Goal: Information Seeking & Learning: Learn about a topic

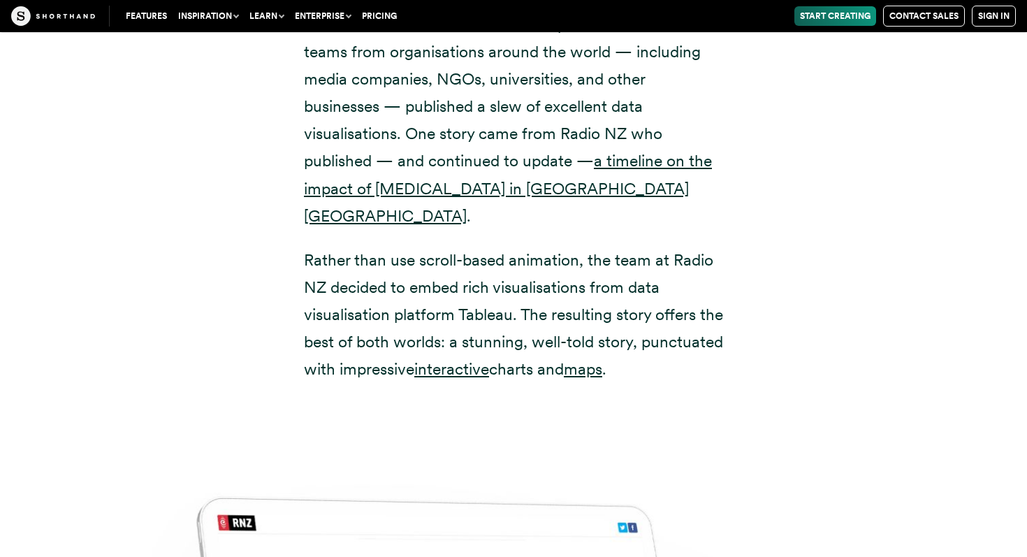
scroll to position [16154, 0]
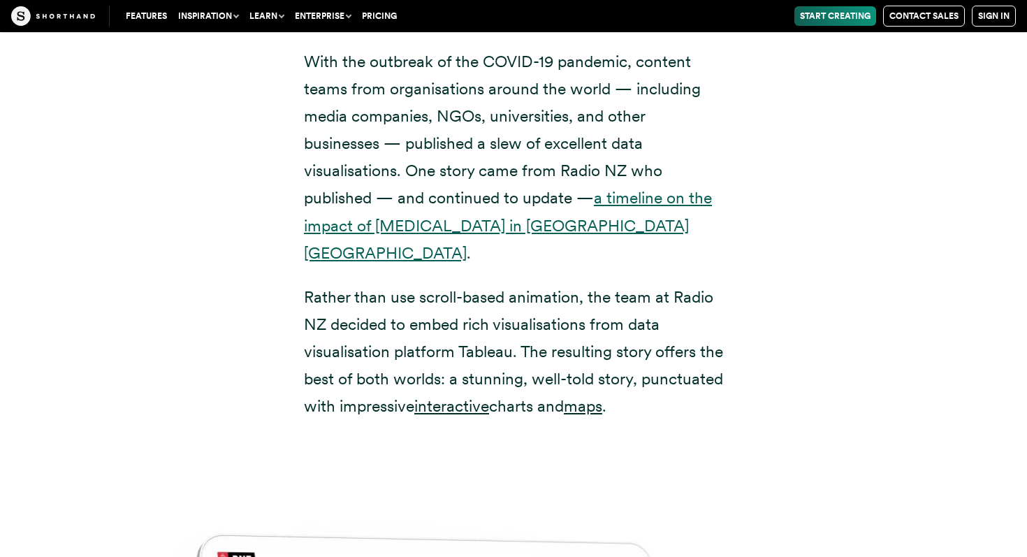
click at [626, 188] on link "a timeline on the impact of [MEDICAL_DATA] in [GEOGRAPHIC_DATA] [GEOGRAPHIC_DAT…" at bounding box center [508, 225] width 408 height 74
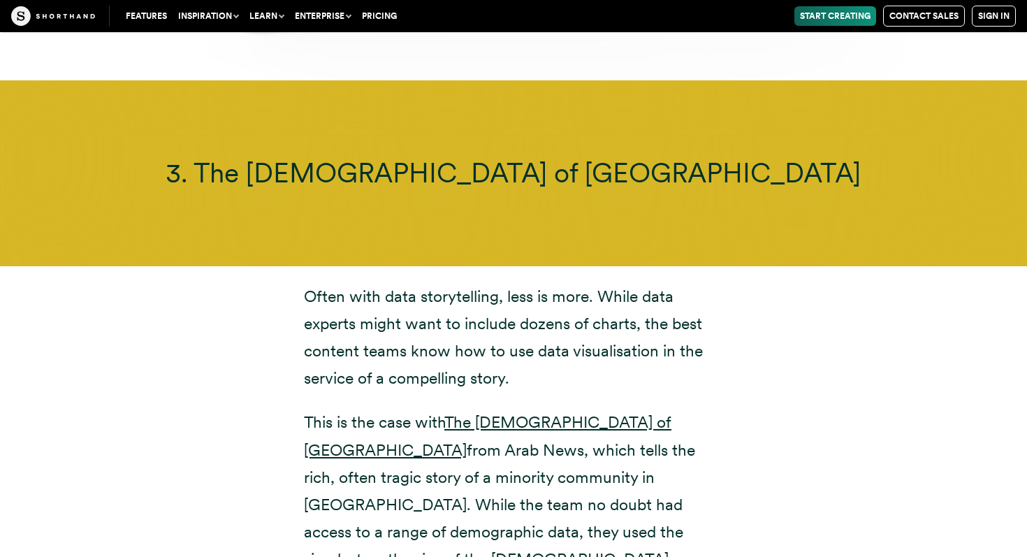
scroll to position [8362, 0]
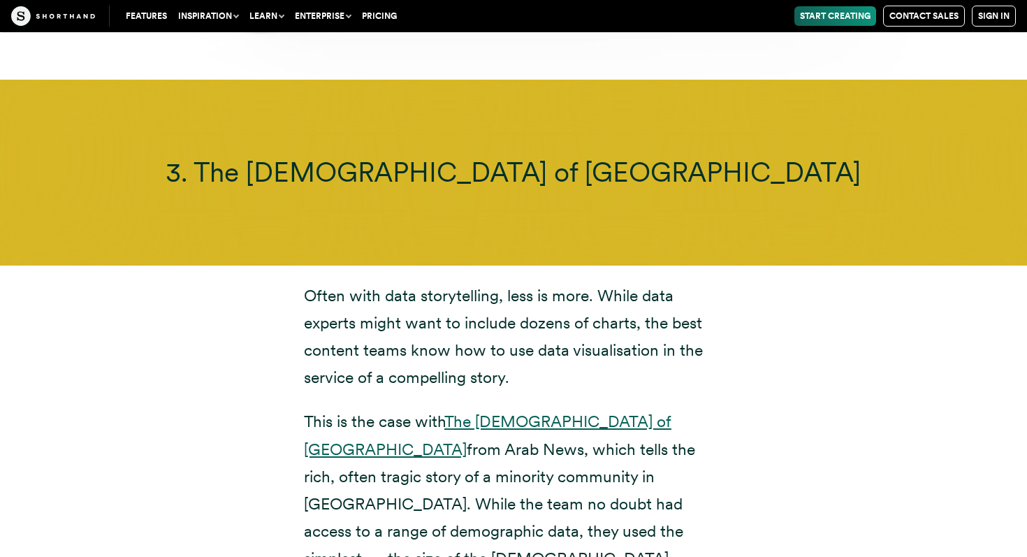
click at [504, 412] on link "The [DEMOGRAPHIC_DATA] of [GEOGRAPHIC_DATA]" at bounding box center [488, 435] width 368 height 47
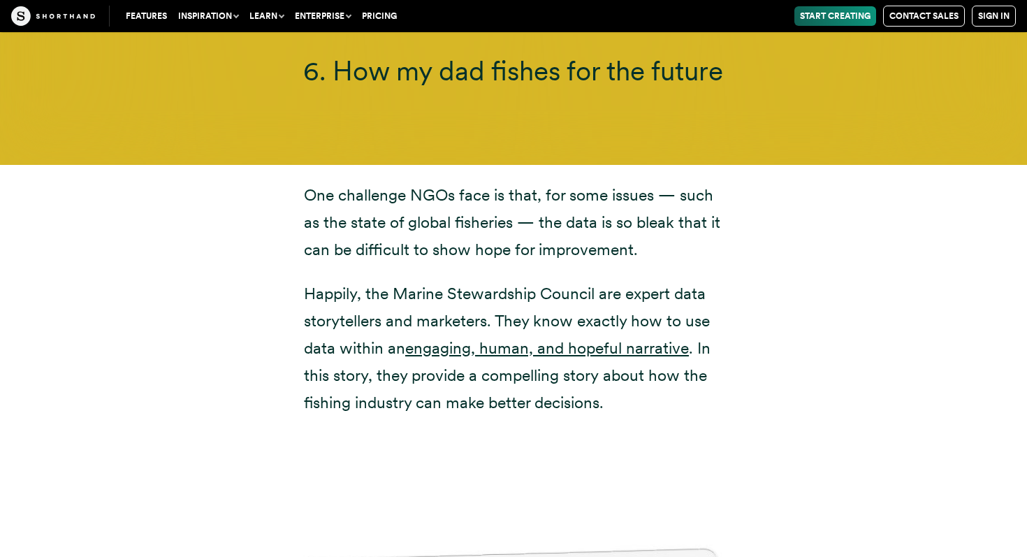
scroll to position [12934, 0]
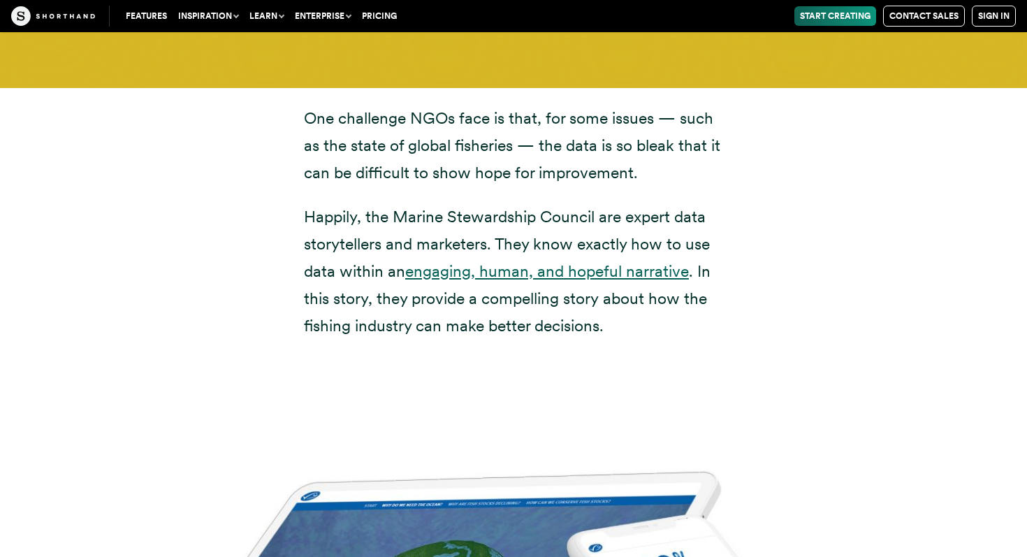
click at [523, 261] on link "engaging, human, and hopeful narrative" at bounding box center [547, 271] width 284 height 20
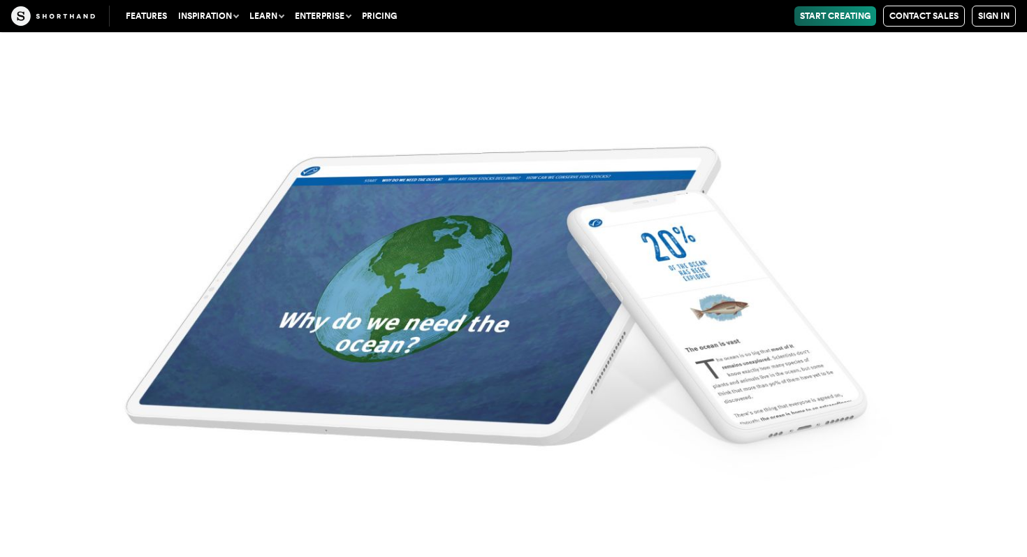
scroll to position [13356, 0]
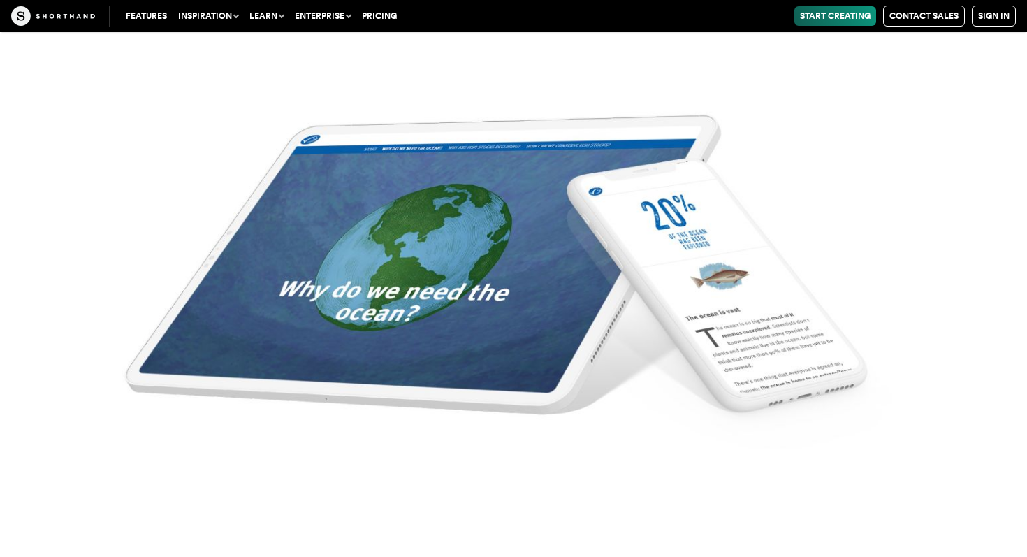
click at [377, 247] on img at bounding box center [513, 278] width 1027 height 557
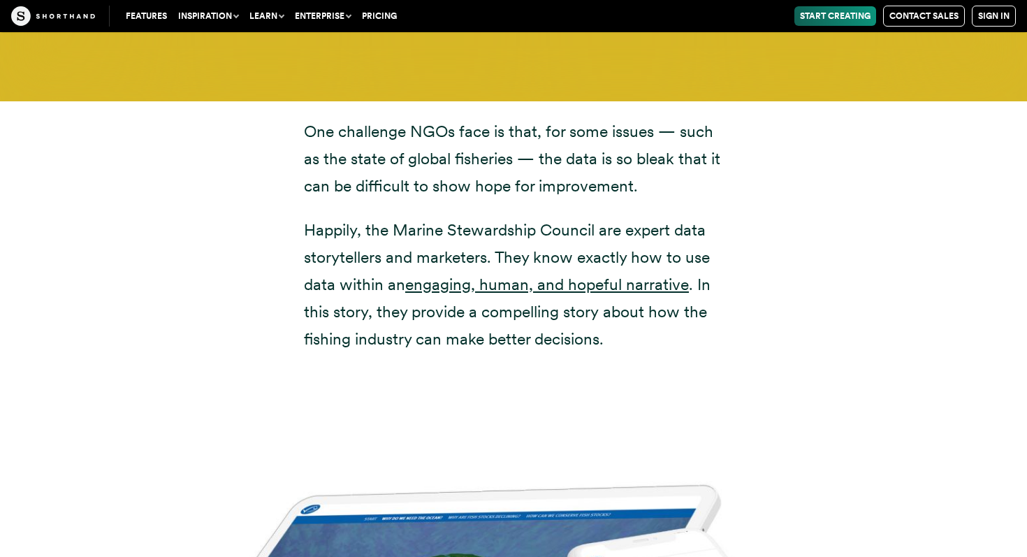
scroll to position [12915, 0]
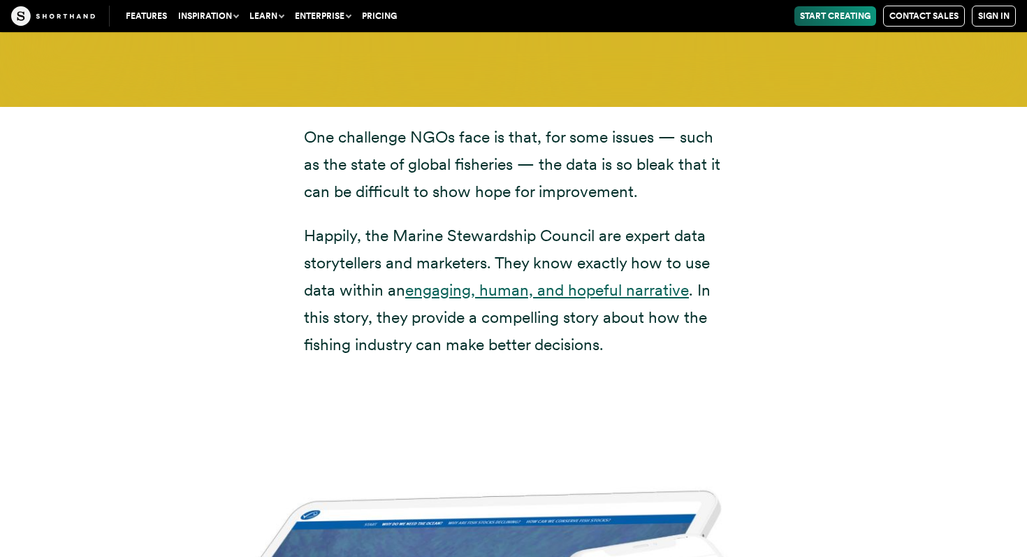
click at [458, 280] on link "engaging, human, and hopeful narrative" at bounding box center [547, 290] width 284 height 20
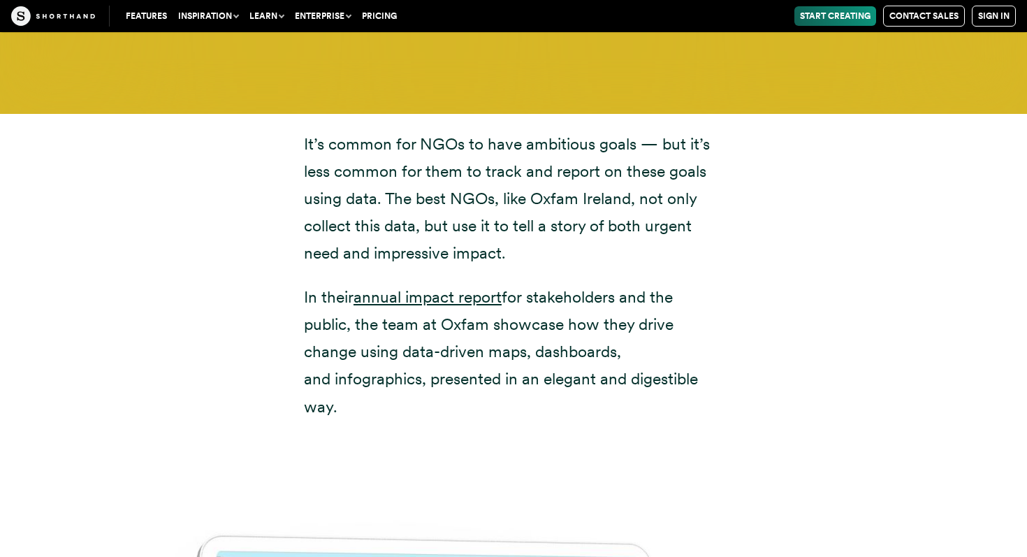
scroll to position [6867, 0]
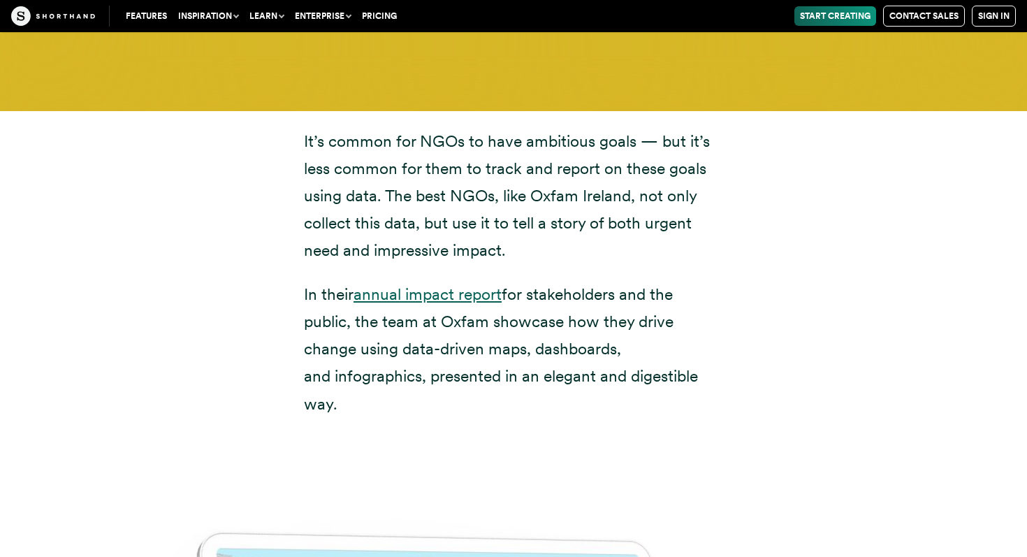
click at [407, 284] on link "annual impact report" at bounding box center [428, 294] width 148 height 20
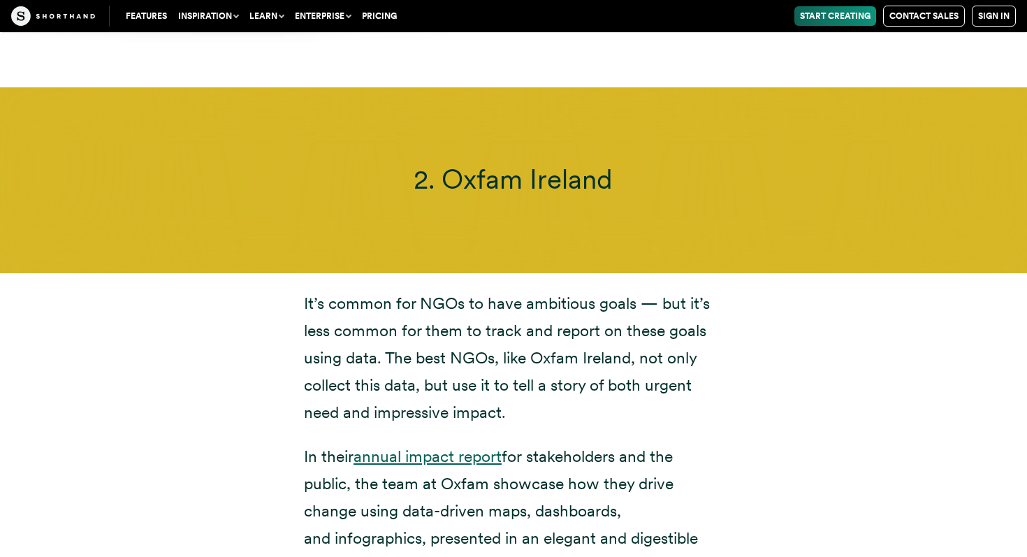
scroll to position [6694, 0]
